Goal: Task Accomplishment & Management: Complete application form

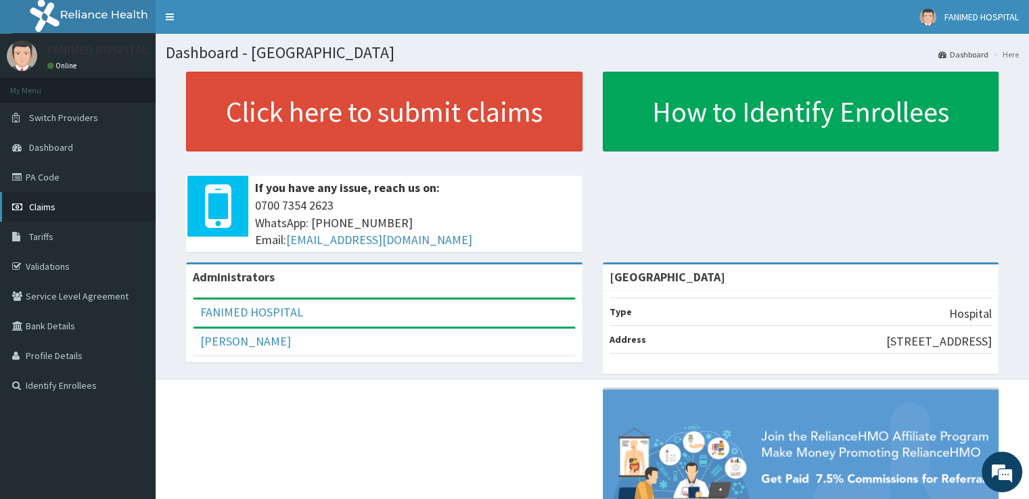
click at [33, 212] on span "Claims" at bounding box center [42, 207] width 26 height 12
click at [44, 179] on link "PA Code" at bounding box center [78, 177] width 156 height 30
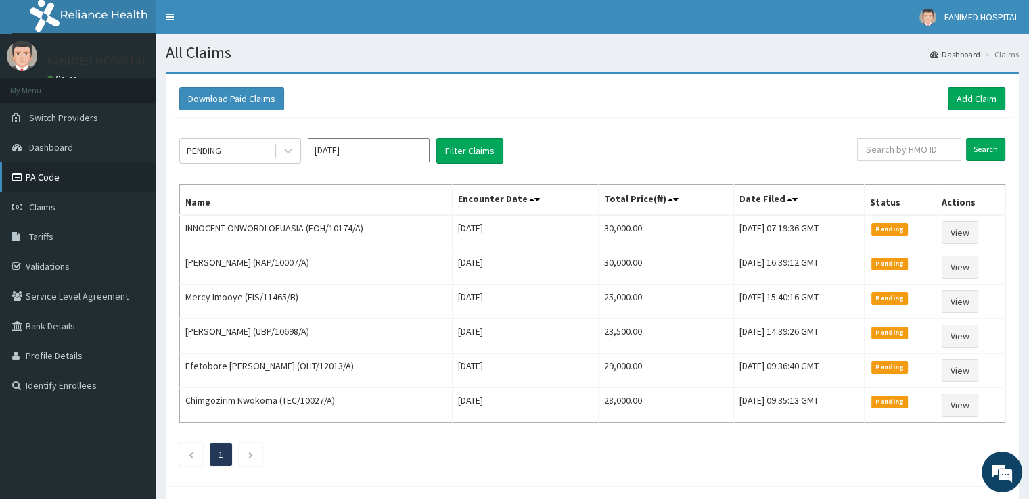
click at [49, 170] on link "PA Code" at bounding box center [78, 177] width 156 height 30
click at [961, 98] on link "Add Claim" at bounding box center [976, 98] width 57 height 23
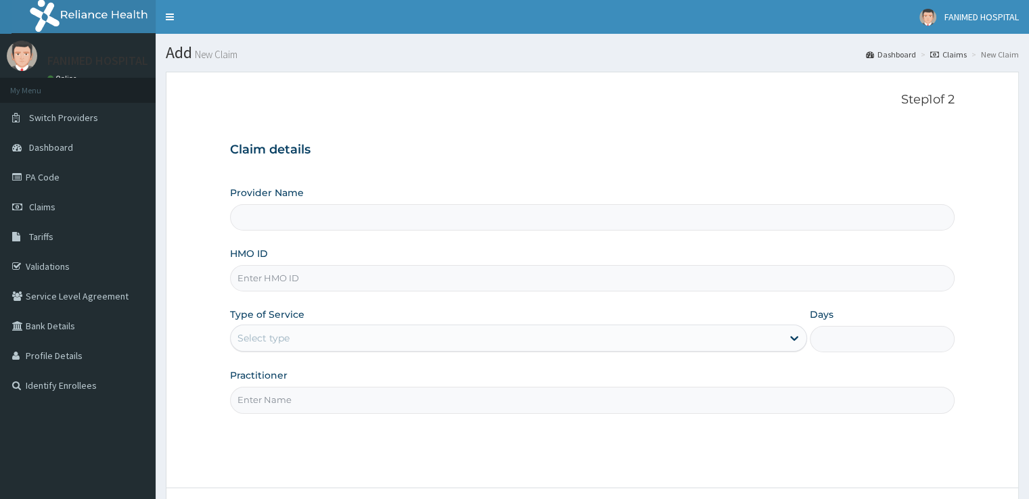
type input "[GEOGRAPHIC_DATA]"
click at [334, 284] on input "HMO ID" at bounding box center [592, 278] width 724 height 26
paste input "PAP/10071/A"
type input "PAP/10071/A"
click at [339, 328] on div "Select type" at bounding box center [506, 338] width 551 height 22
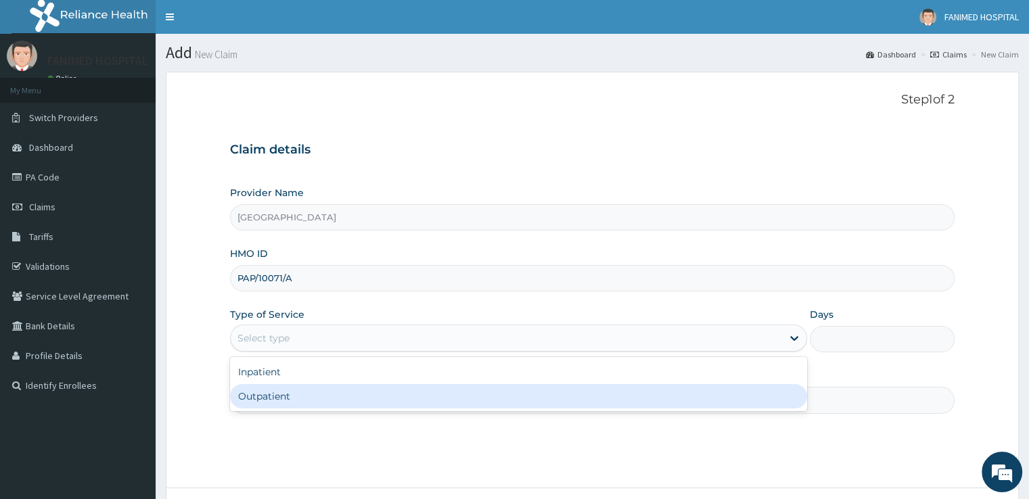
click at [334, 392] on div "Outpatient" at bounding box center [518, 396] width 577 height 24
type input "1"
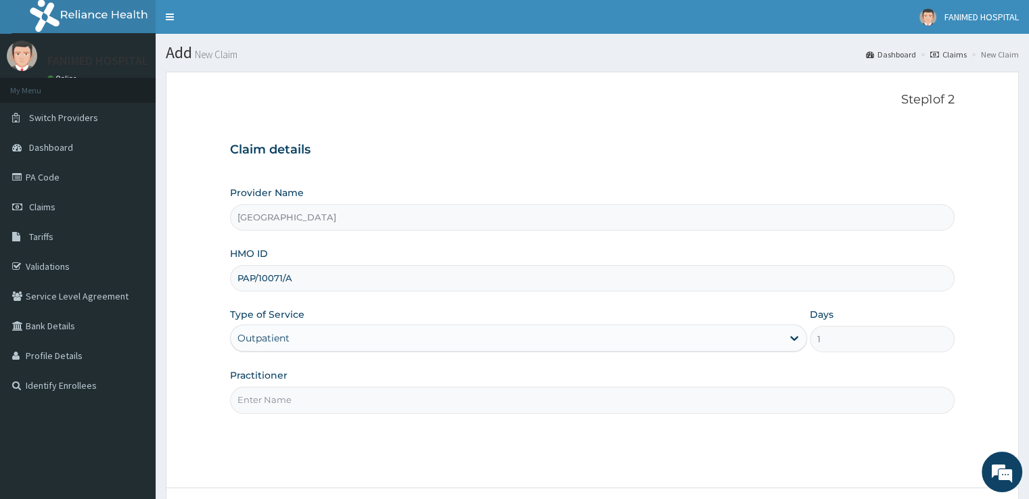
click at [335, 392] on input "Practitioner" at bounding box center [592, 400] width 724 height 26
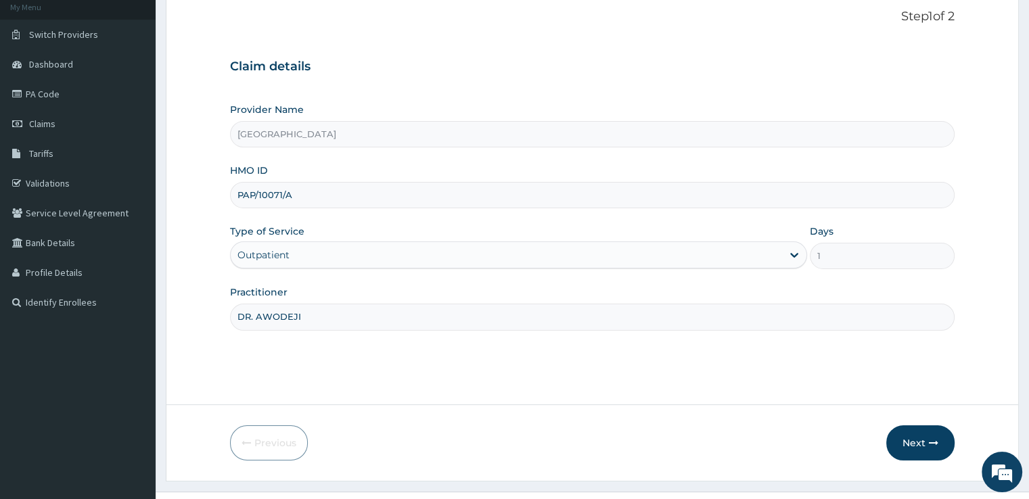
scroll to position [110, 0]
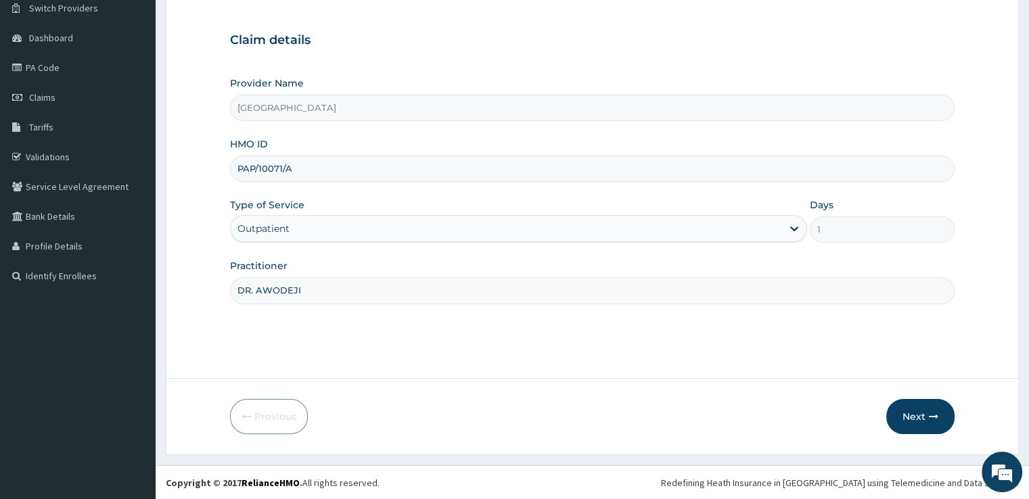
type input "DR. AWODEJI"
click at [768, 339] on div "Step 1 of 2 Claim details Provider Name Fanimed Hospital HMO ID PAP/10071/A Typ…" at bounding box center [592, 170] width 724 height 375
click at [921, 417] on button "Next" at bounding box center [920, 416] width 68 height 35
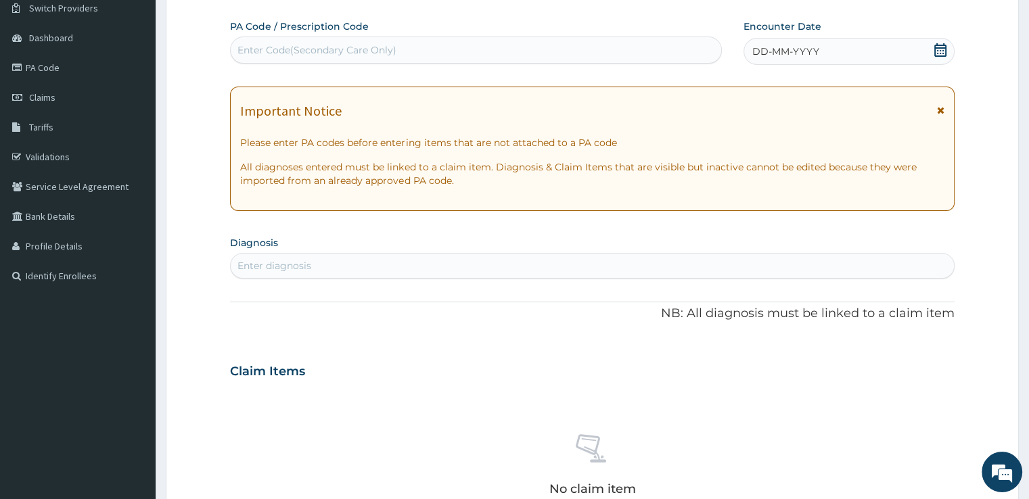
click at [501, 45] on div "Enter Code(Secondary Care Only)" at bounding box center [476, 50] width 490 height 22
click at [443, 52] on div "Enter Code(Secondary Care Only)" at bounding box center [476, 50] width 490 height 22
click at [552, 49] on div "Enter Code(Secondary Care Only)" at bounding box center [476, 50] width 490 height 22
paste input "PA/847C08"
type input "PA/847C08"
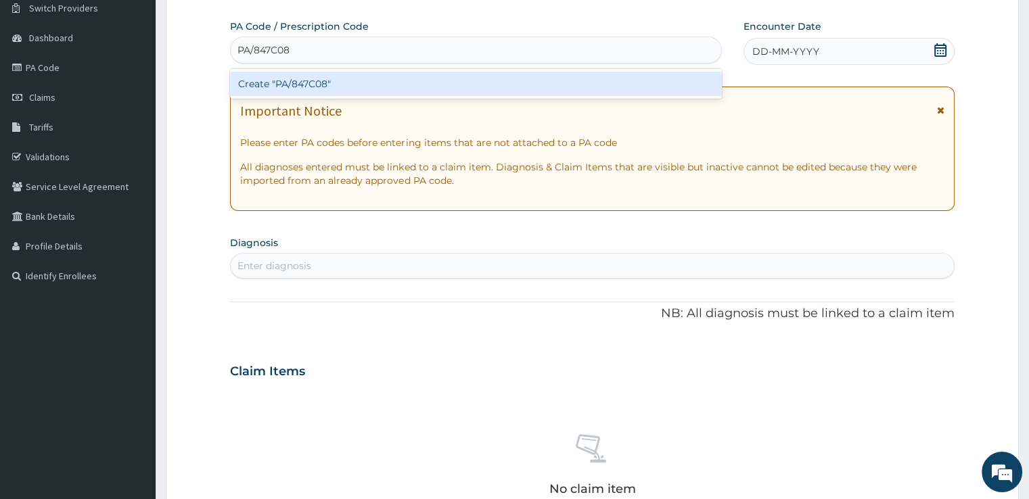
click at [525, 77] on div "Create "PA/847C08"" at bounding box center [476, 84] width 492 height 24
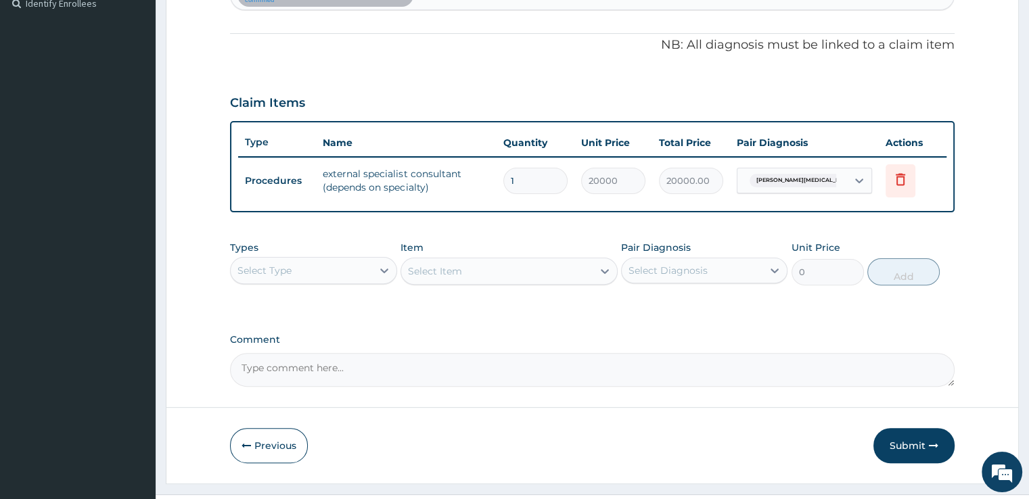
scroll to position [410, 0]
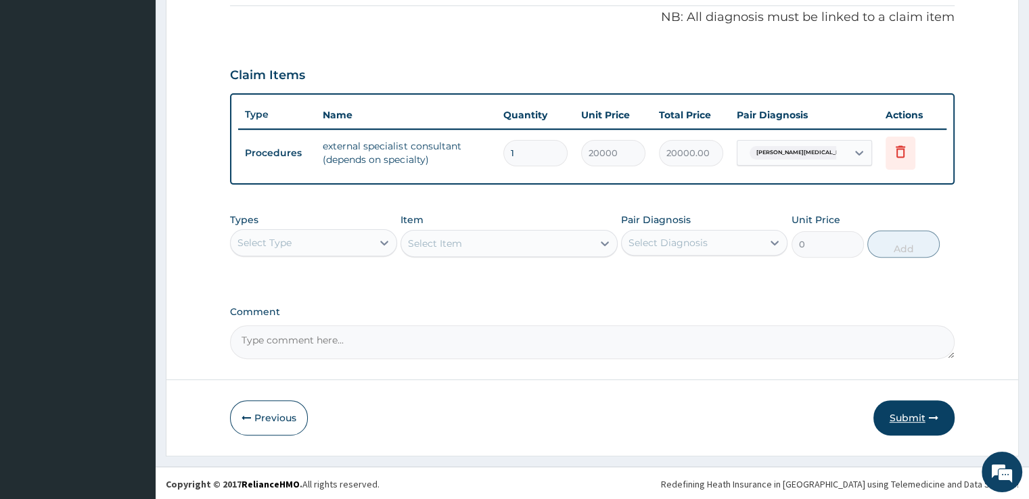
click at [909, 409] on button "Submit" at bounding box center [913, 417] width 81 height 35
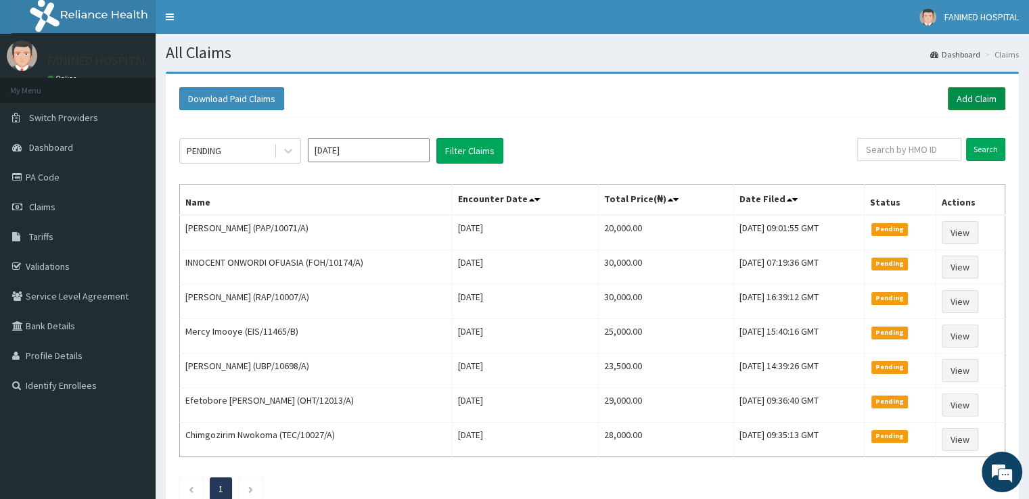
click at [979, 98] on link "Add Claim" at bounding box center [976, 98] width 57 height 23
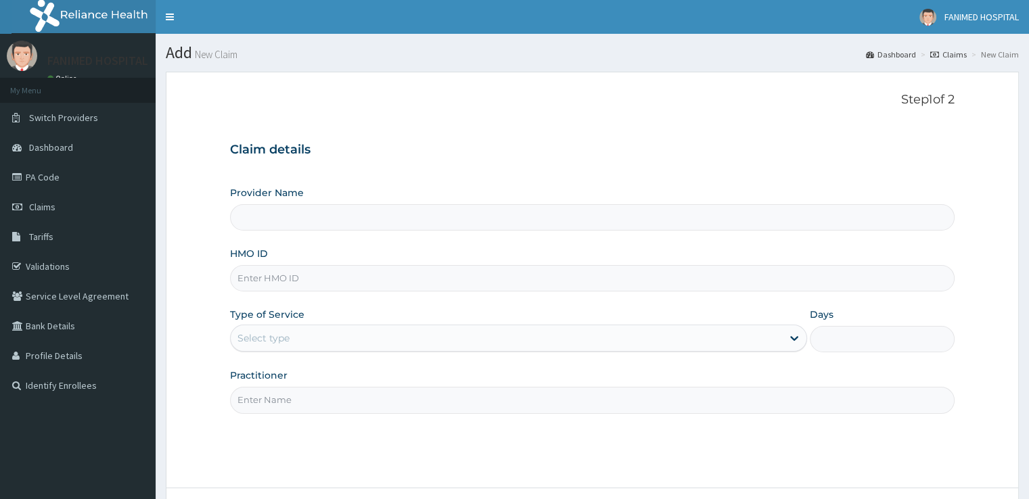
type input "Fanimed Hospital"
click at [357, 277] on input "HMO ID" at bounding box center [592, 278] width 724 height 26
paste input "XMG/10121/A"
type input "XMG/10121/A"
click at [336, 336] on div "Select type" at bounding box center [506, 338] width 551 height 22
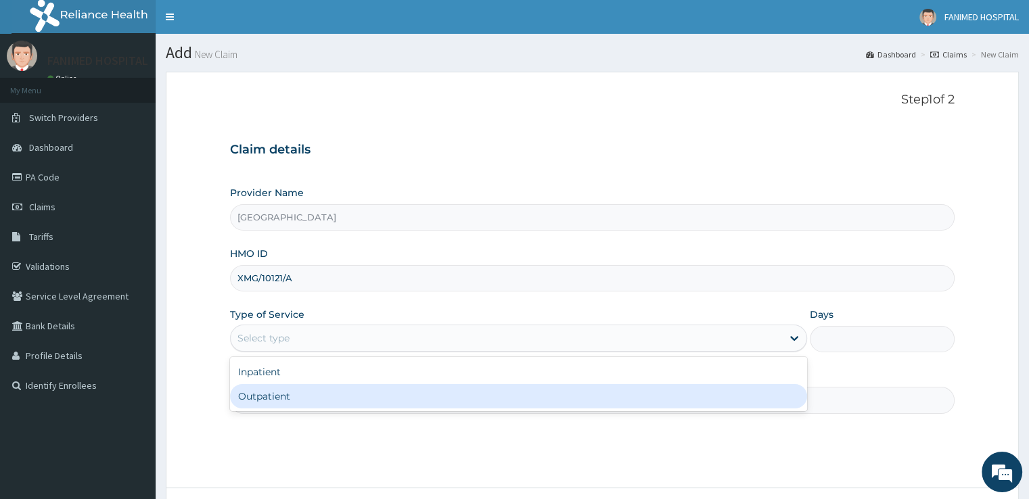
click at [323, 396] on div "Outpatient" at bounding box center [518, 396] width 577 height 24
type input "1"
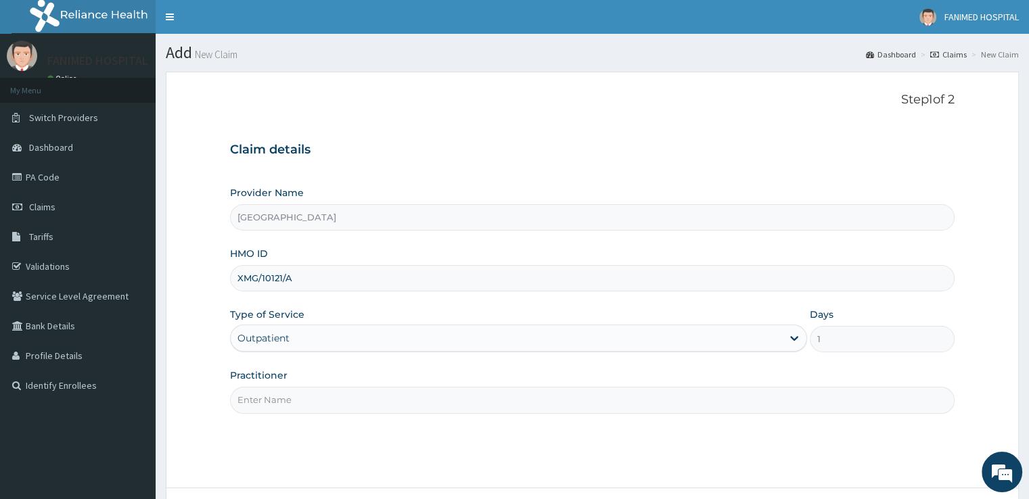
click at [332, 390] on input "Practitioner" at bounding box center [592, 400] width 724 height 26
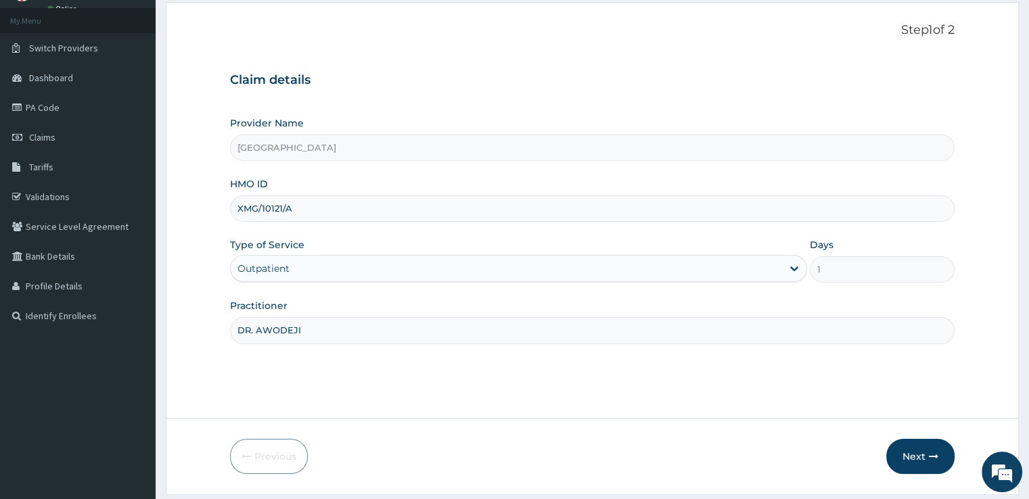
scroll to position [110, 0]
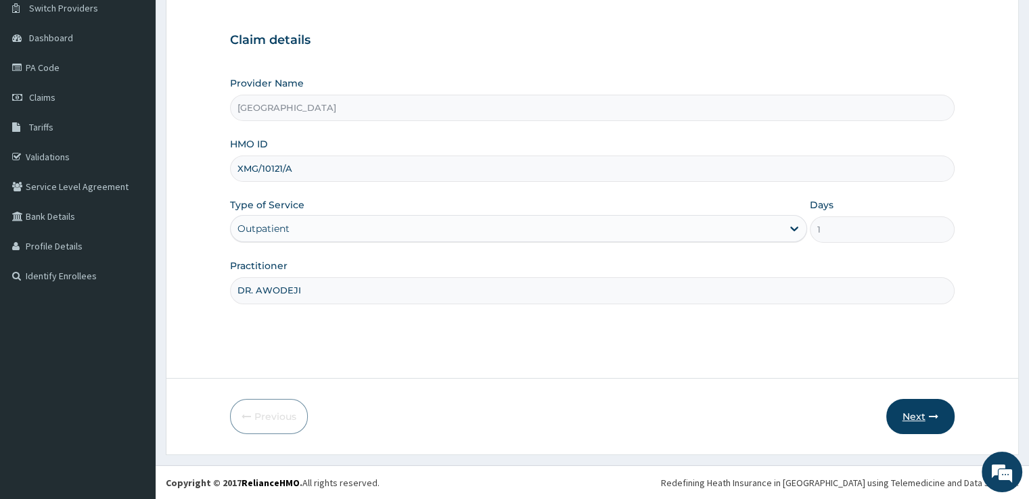
type input "DR. AWODEJI"
click at [915, 419] on button "Next" at bounding box center [920, 416] width 68 height 35
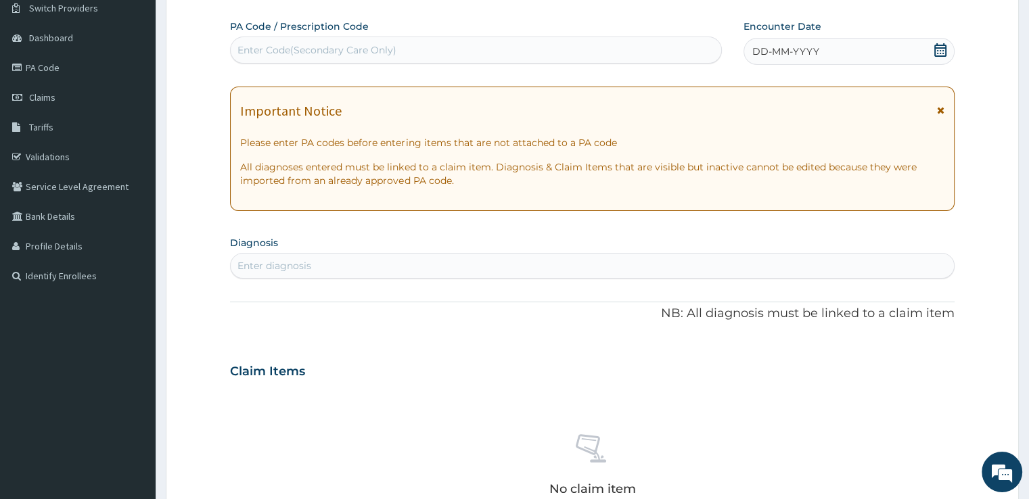
click at [371, 46] on div "Enter Code(Secondary Care Only)" at bounding box center [316, 50] width 159 height 14
paste input "PA/9A27A0"
type input "PA/9A27A0"
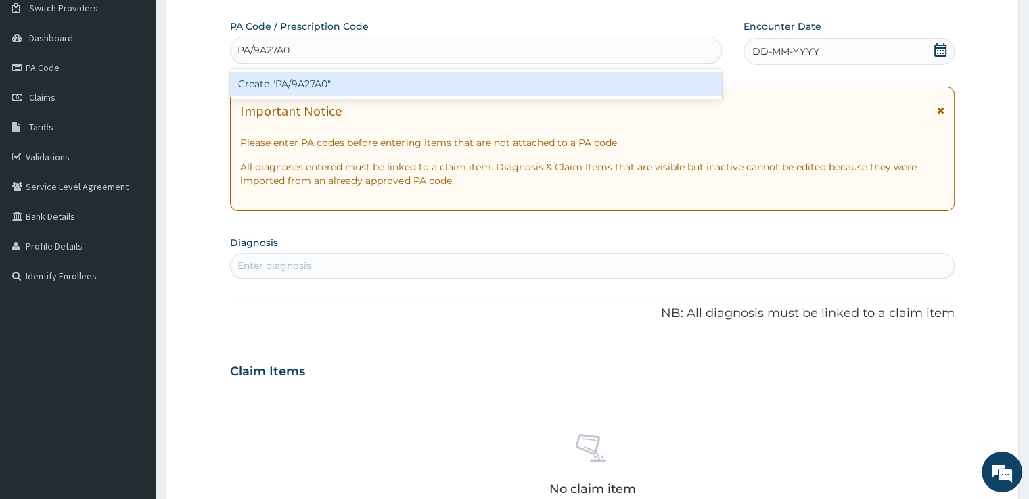
click at [373, 83] on div "Create "PA/9A27A0"" at bounding box center [476, 84] width 492 height 24
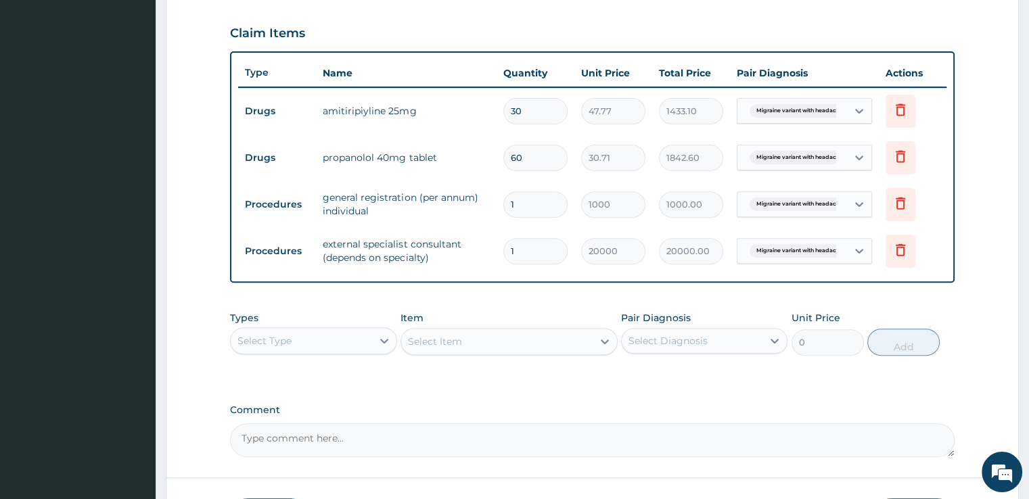
scroll to position [549, 0]
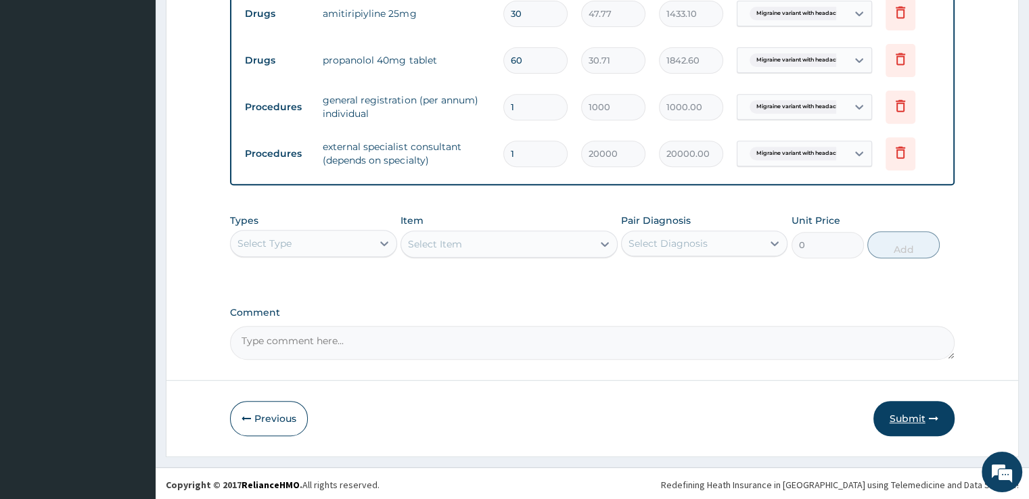
click at [917, 411] on button "Submit" at bounding box center [913, 418] width 81 height 35
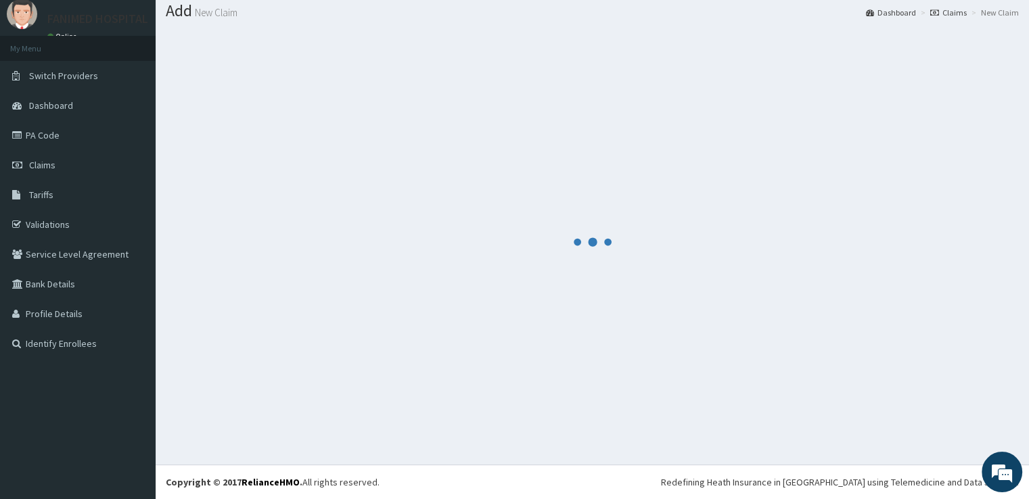
scroll to position [41, 0]
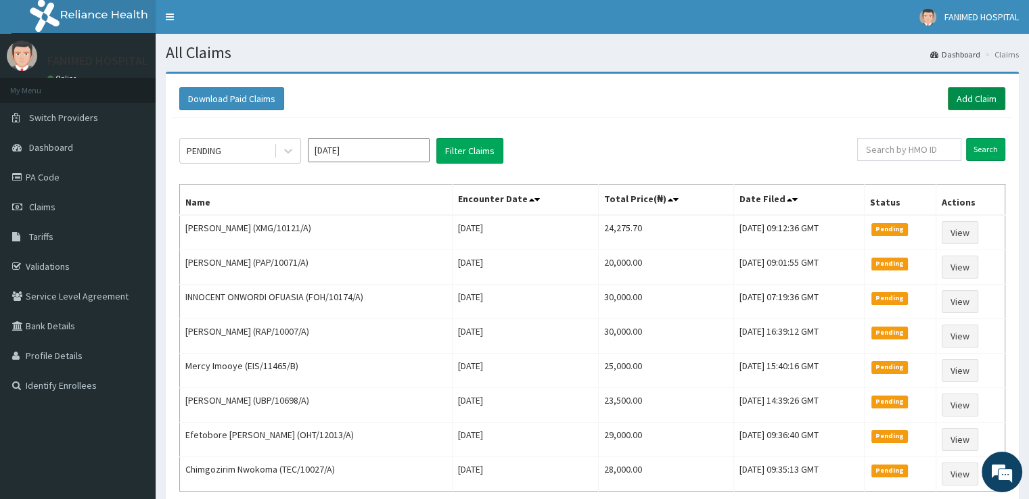
click at [961, 96] on link "Add Claim" at bounding box center [976, 98] width 57 height 23
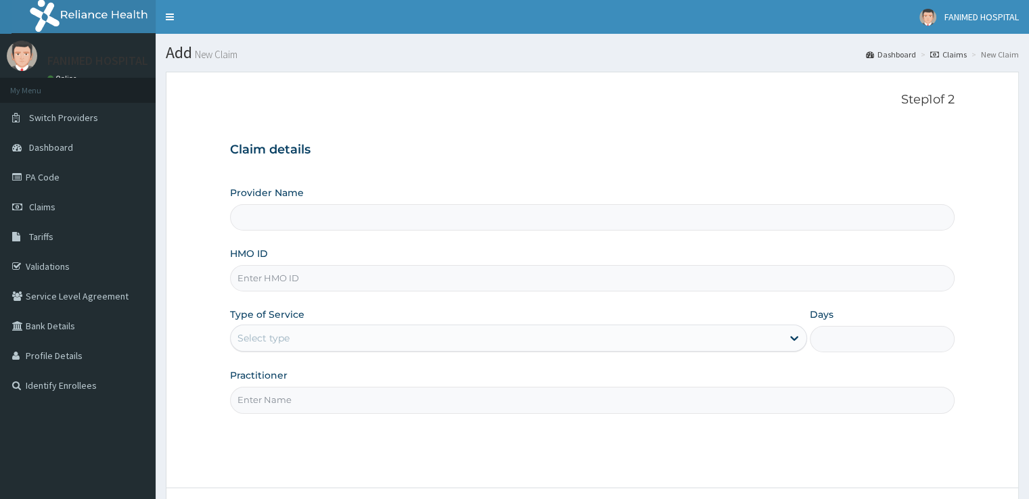
type input "[GEOGRAPHIC_DATA]"
click at [349, 284] on input "HMO ID" at bounding box center [592, 278] width 724 height 26
paste input "TTY/10022/A"
type input "TTY/10022/A"
click at [359, 329] on div "Select type" at bounding box center [506, 338] width 551 height 22
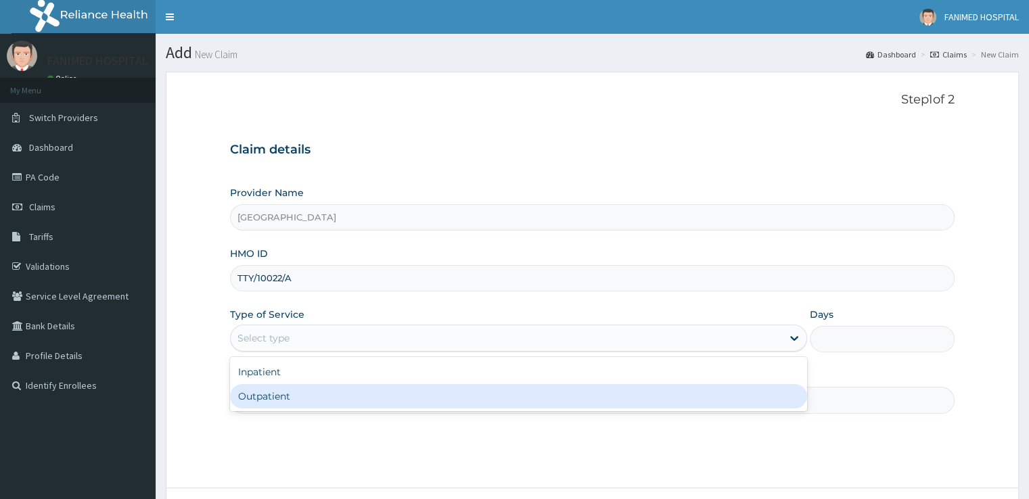
click at [344, 392] on div "Outpatient" at bounding box center [518, 396] width 577 height 24
type input "1"
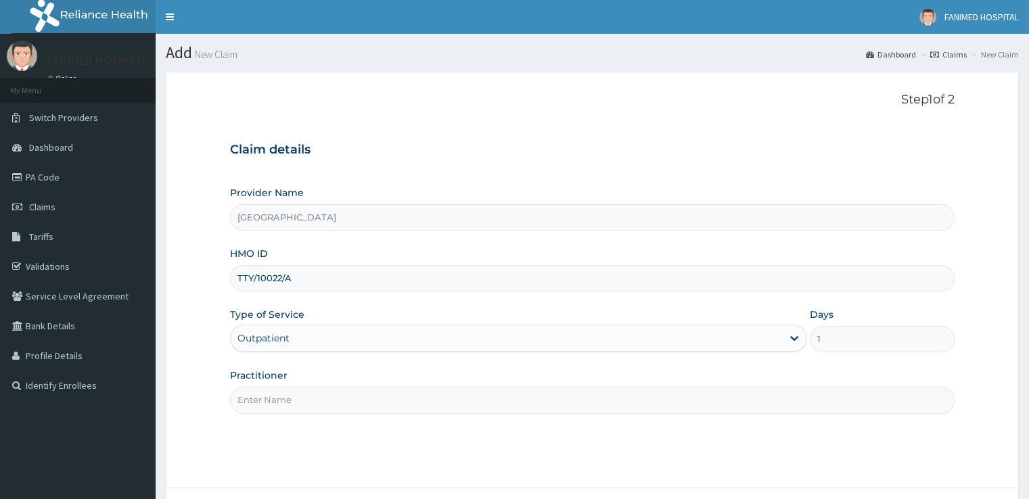
click at [352, 400] on input "Practitioner" at bounding box center [592, 400] width 724 height 26
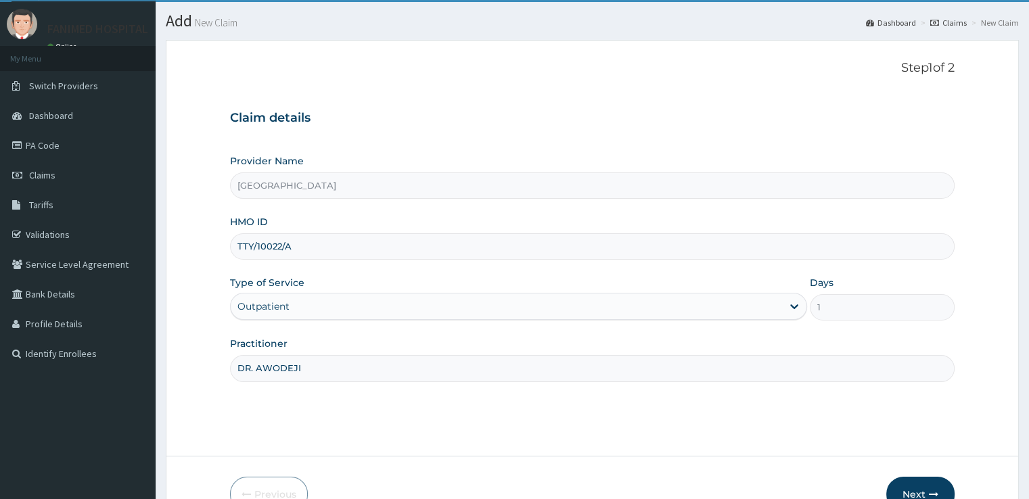
scroll to position [110, 0]
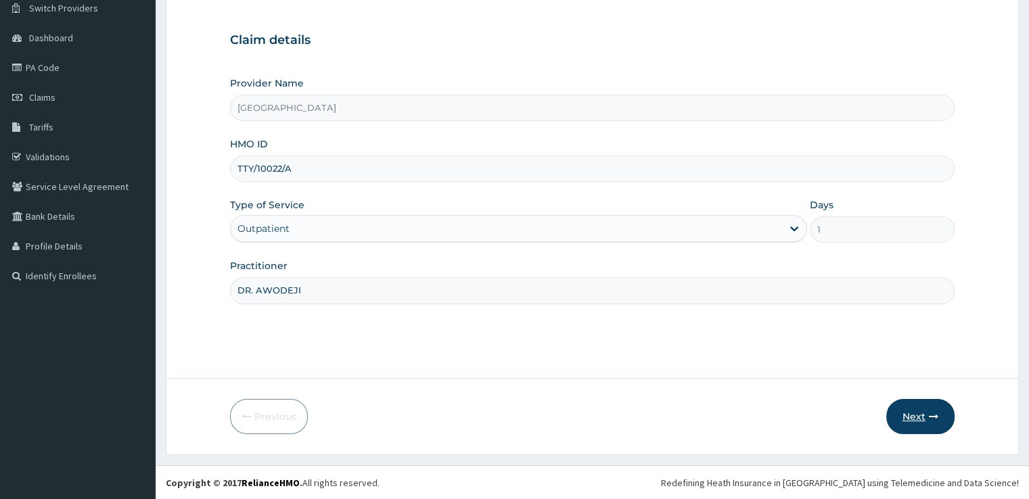
type input "DR. AWODEJI"
click at [912, 417] on button "Next" at bounding box center [920, 416] width 68 height 35
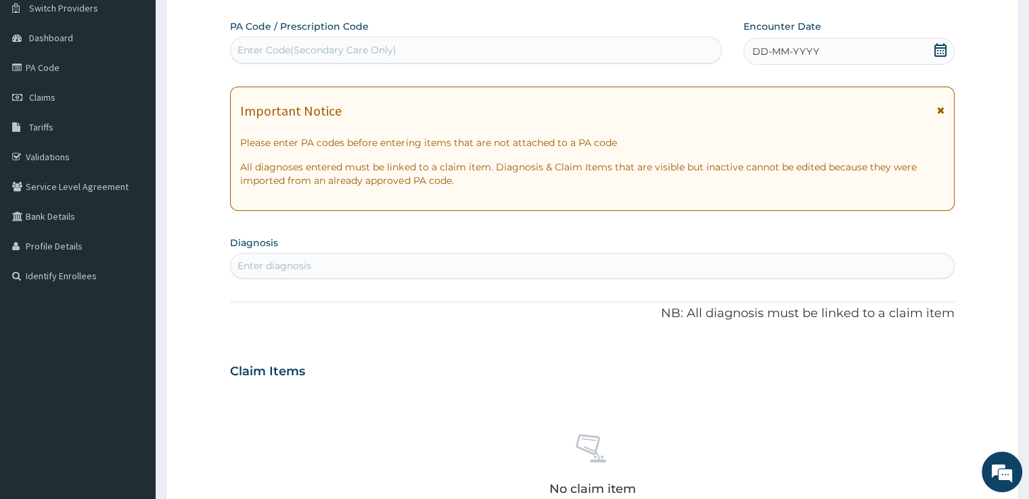
click at [377, 58] on div "Enter Code(Secondary Care Only)" at bounding box center [476, 50] width 490 height 22
paste input "PA/562CAB"
type input "PA/562CAB"
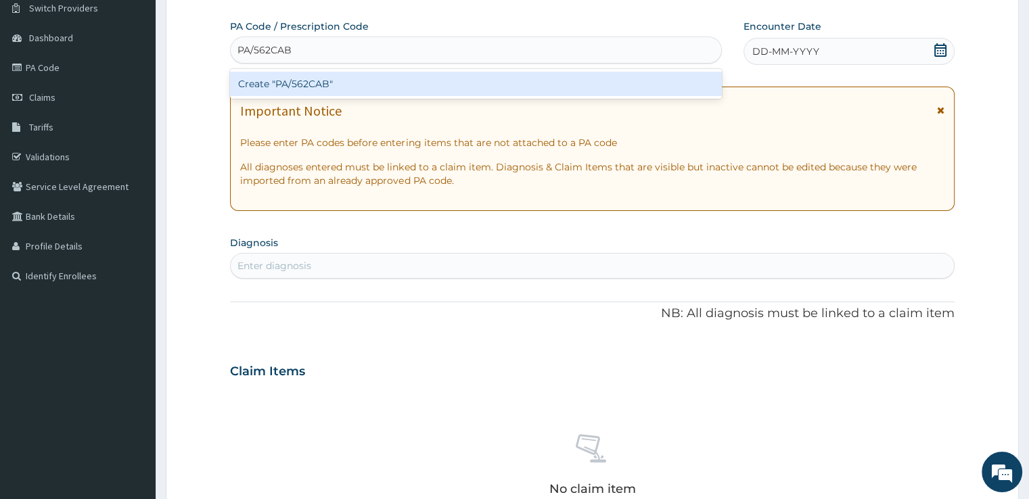
click at [375, 77] on div "Create "PA/562CAB"" at bounding box center [476, 84] width 492 height 24
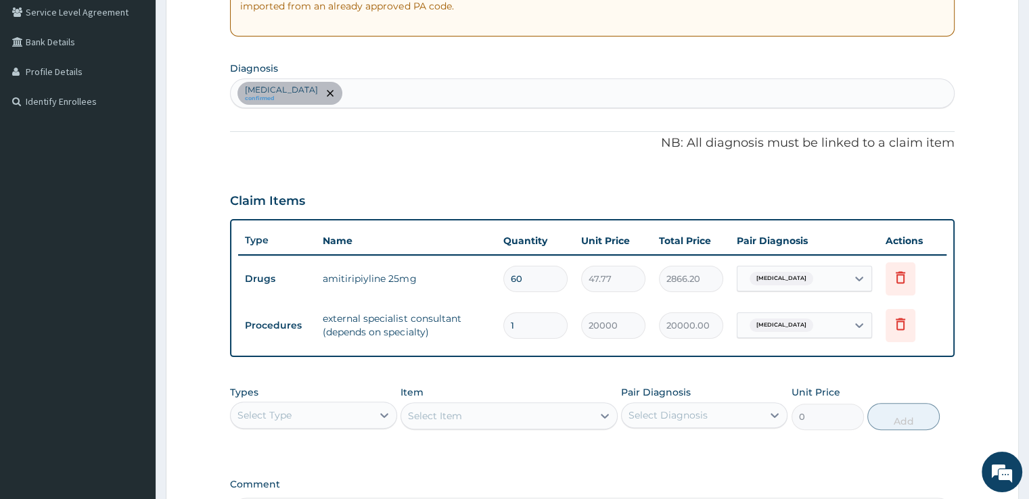
scroll to position [457, 0]
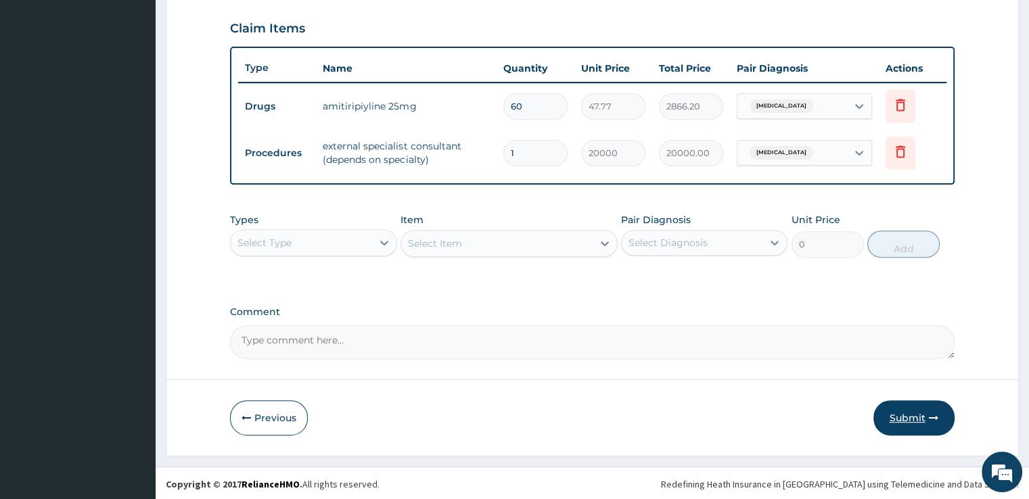
click at [903, 417] on button "Submit" at bounding box center [913, 417] width 81 height 35
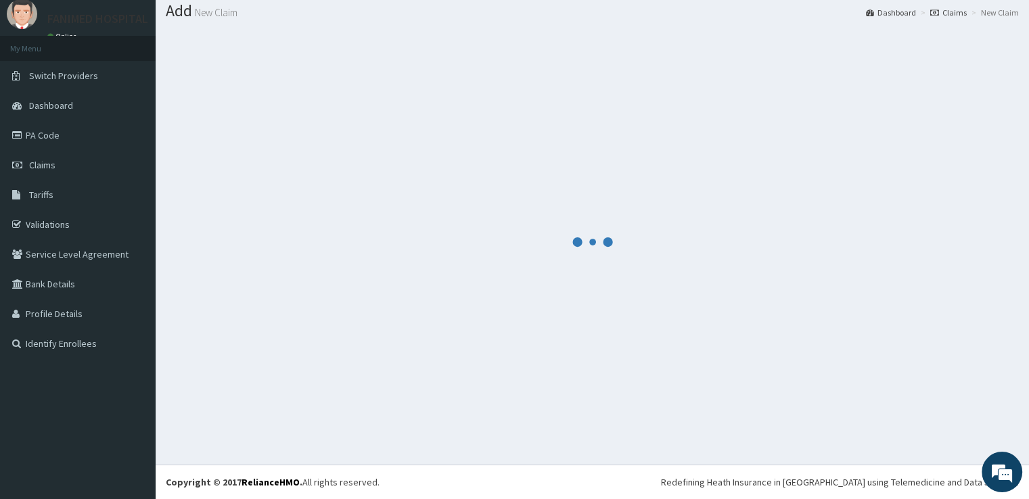
scroll to position [41, 0]
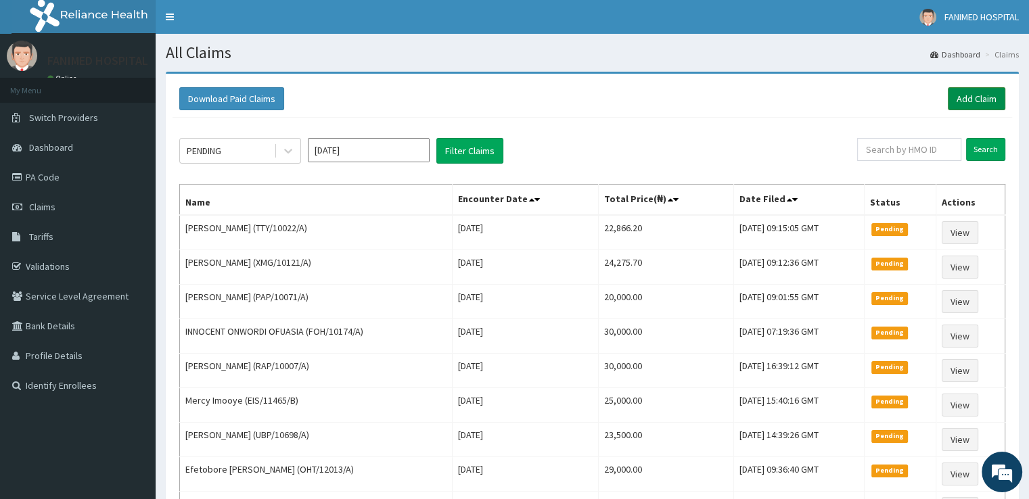
click at [987, 95] on link "Add Claim" at bounding box center [976, 98] width 57 height 23
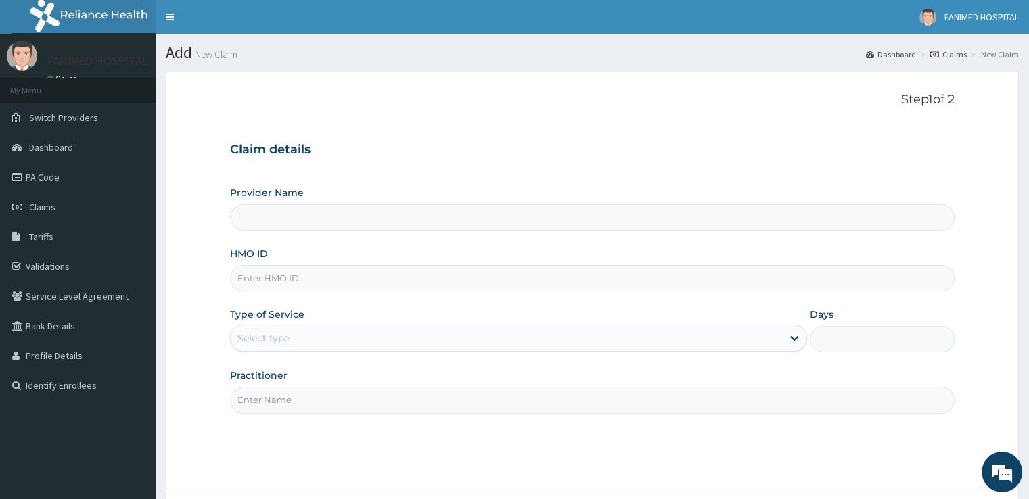
type input "[GEOGRAPHIC_DATA]"
click at [336, 271] on input "HMO ID" at bounding box center [592, 278] width 724 height 26
paste input "RDL/10004/A"
type input "RDL/10004/A"
click at [335, 340] on div "Select type" at bounding box center [506, 338] width 551 height 22
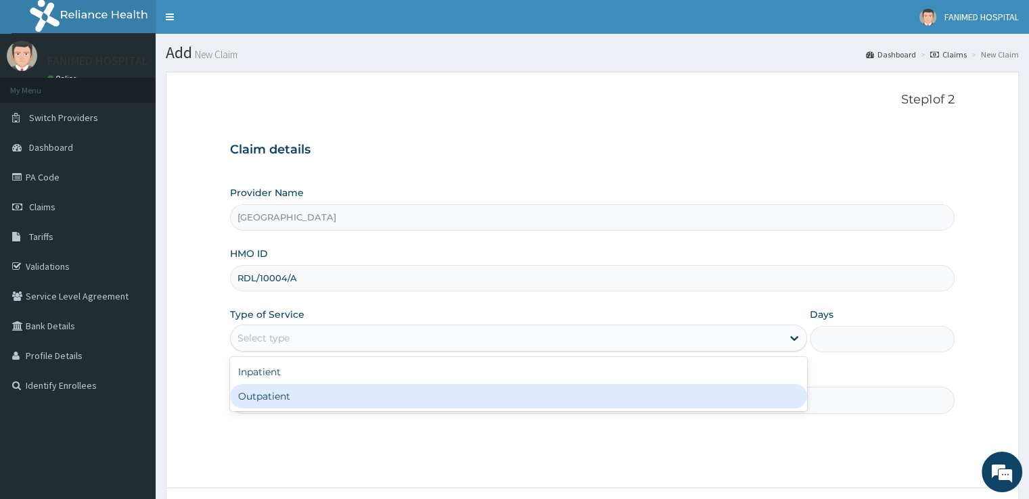
click at [327, 388] on div "Outpatient" at bounding box center [518, 396] width 577 height 24
type input "1"
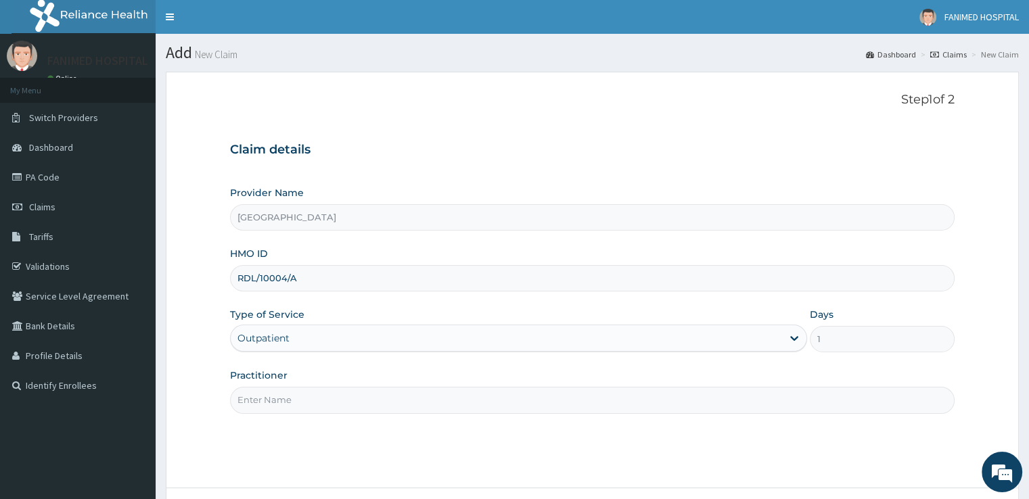
click at [335, 395] on input "Practitioner" at bounding box center [592, 400] width 724 height 26
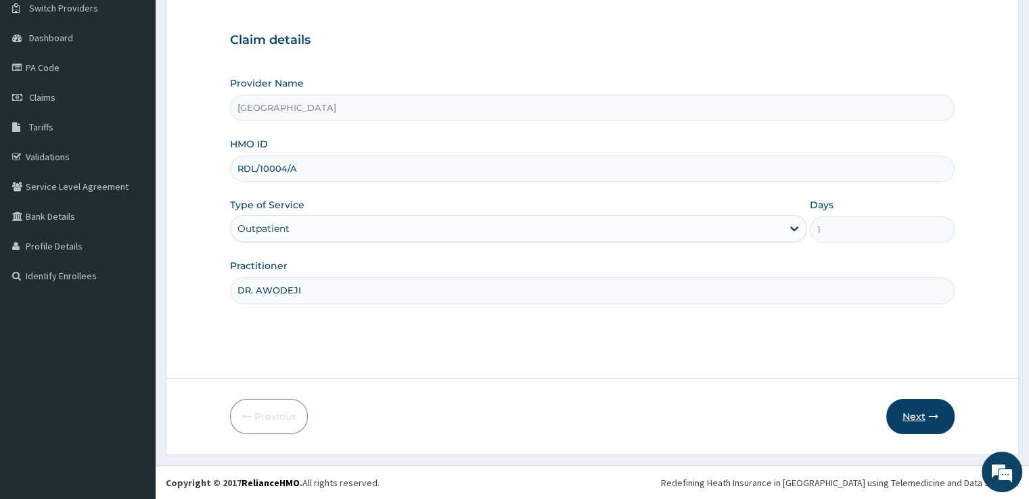
type input "DR. AWODEJI"
click at [915, 415] on button "Next" at bounding box center [920, 416] width 68 height 35
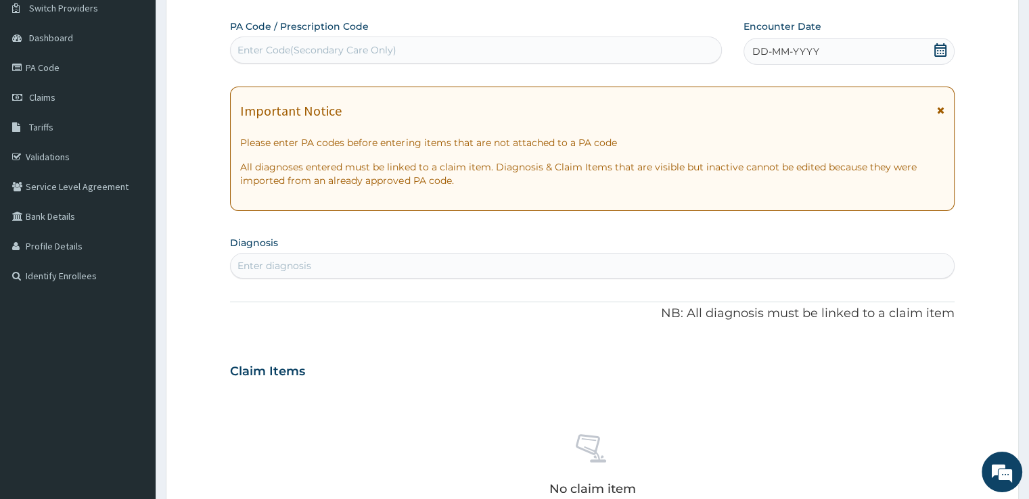
click at [365, 48] on div "Enter Code(Secondary Care Only)" at bounding box center [316, 50] width 159 height 14
paste input "PA/D44710"
type input "PA/D44710"
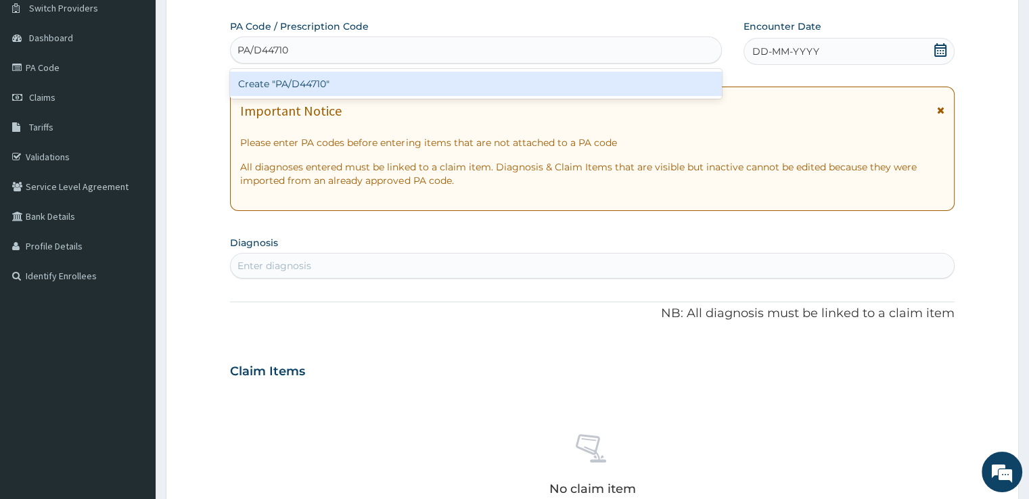
click at [368, 79] on div "Create "PA/D44710"" at bounding box center [476, 84] width 492 height 24
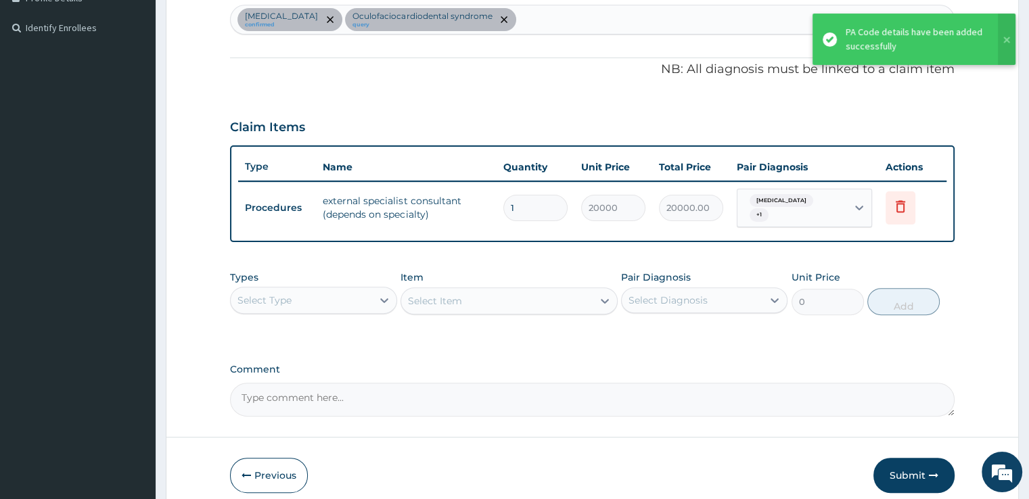
scroll to position [367, 0]
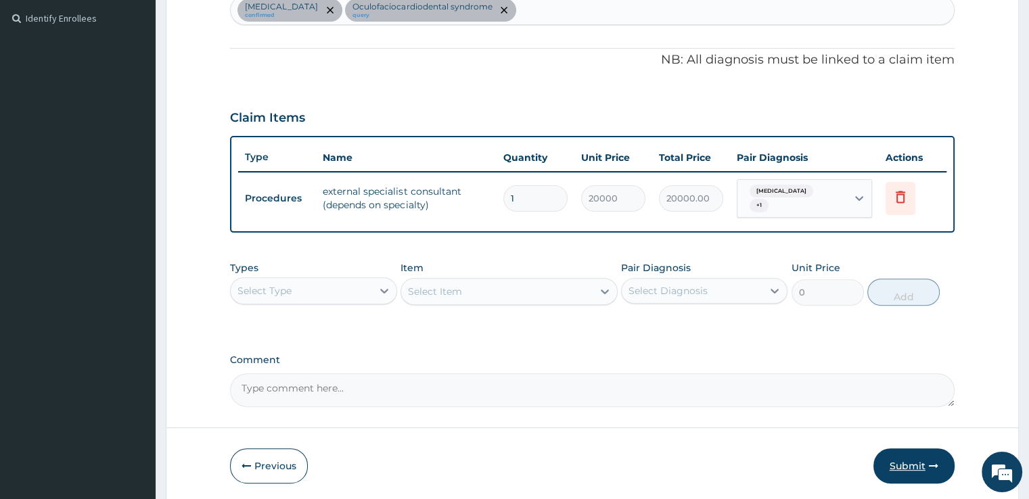
click at [915, 470] on button "Submit" at bounding box center [913, 465] width 81 height 35
